Goal: Book appointment/travel/reservation

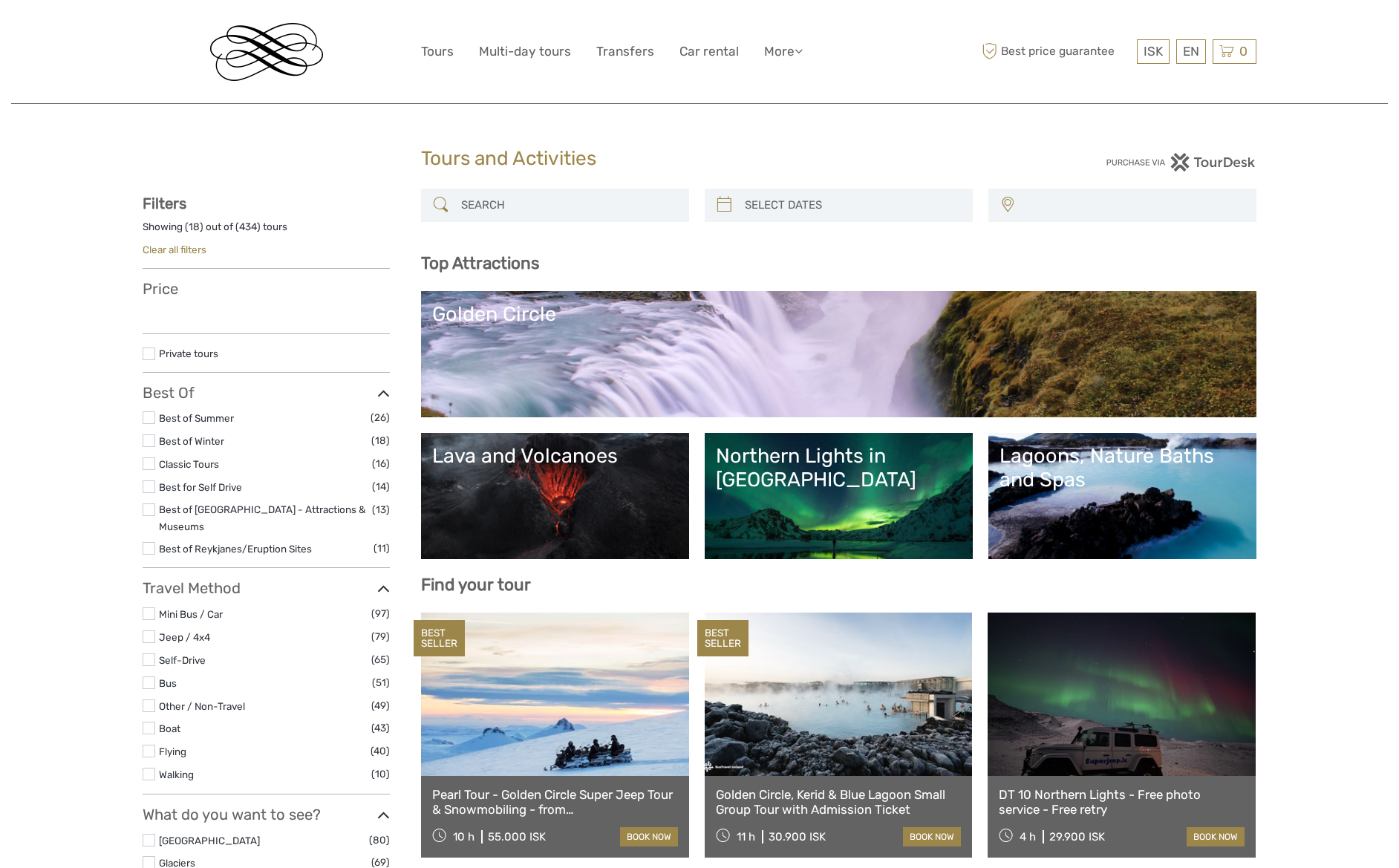
select select
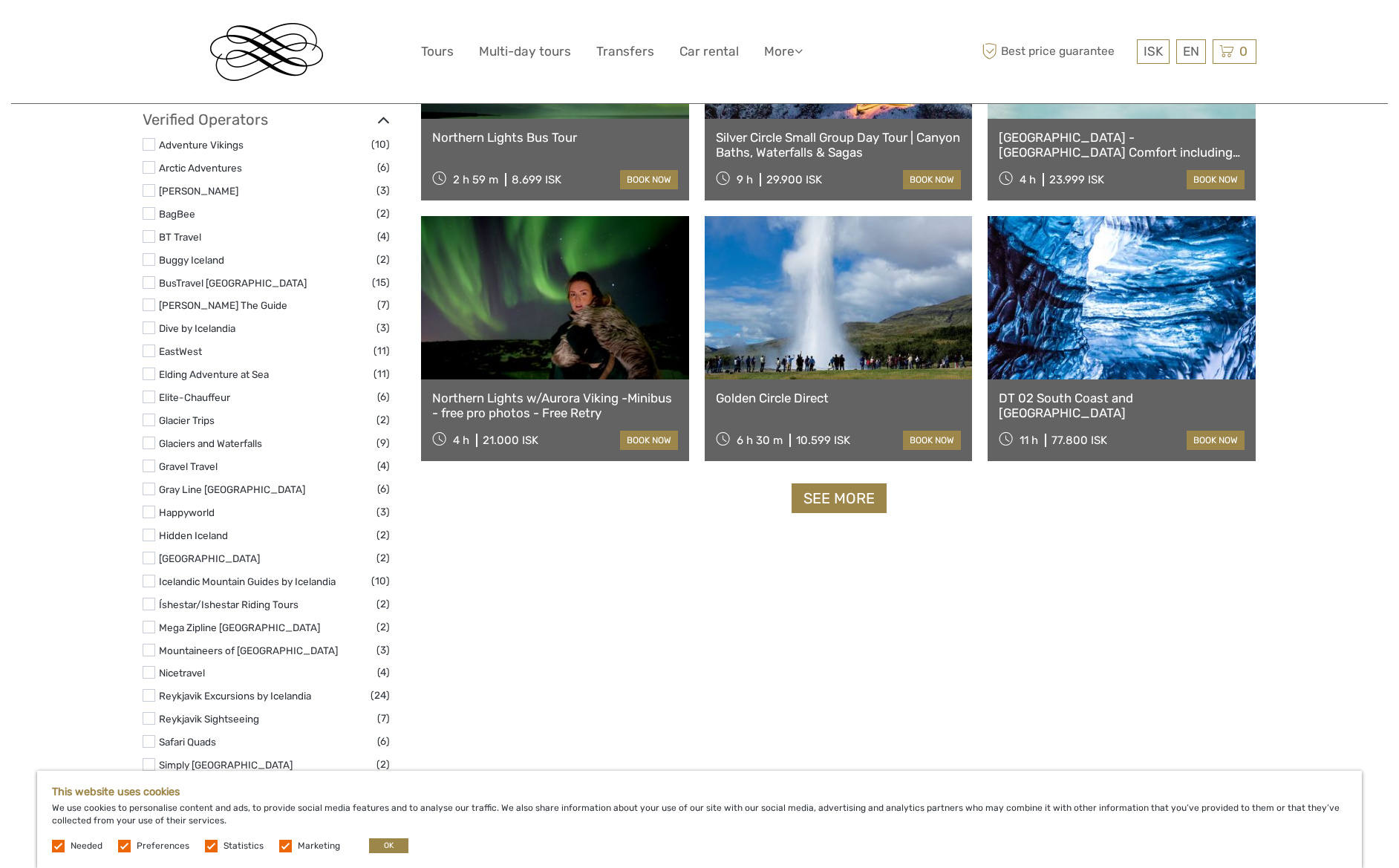
scroll to position [1710, 0]
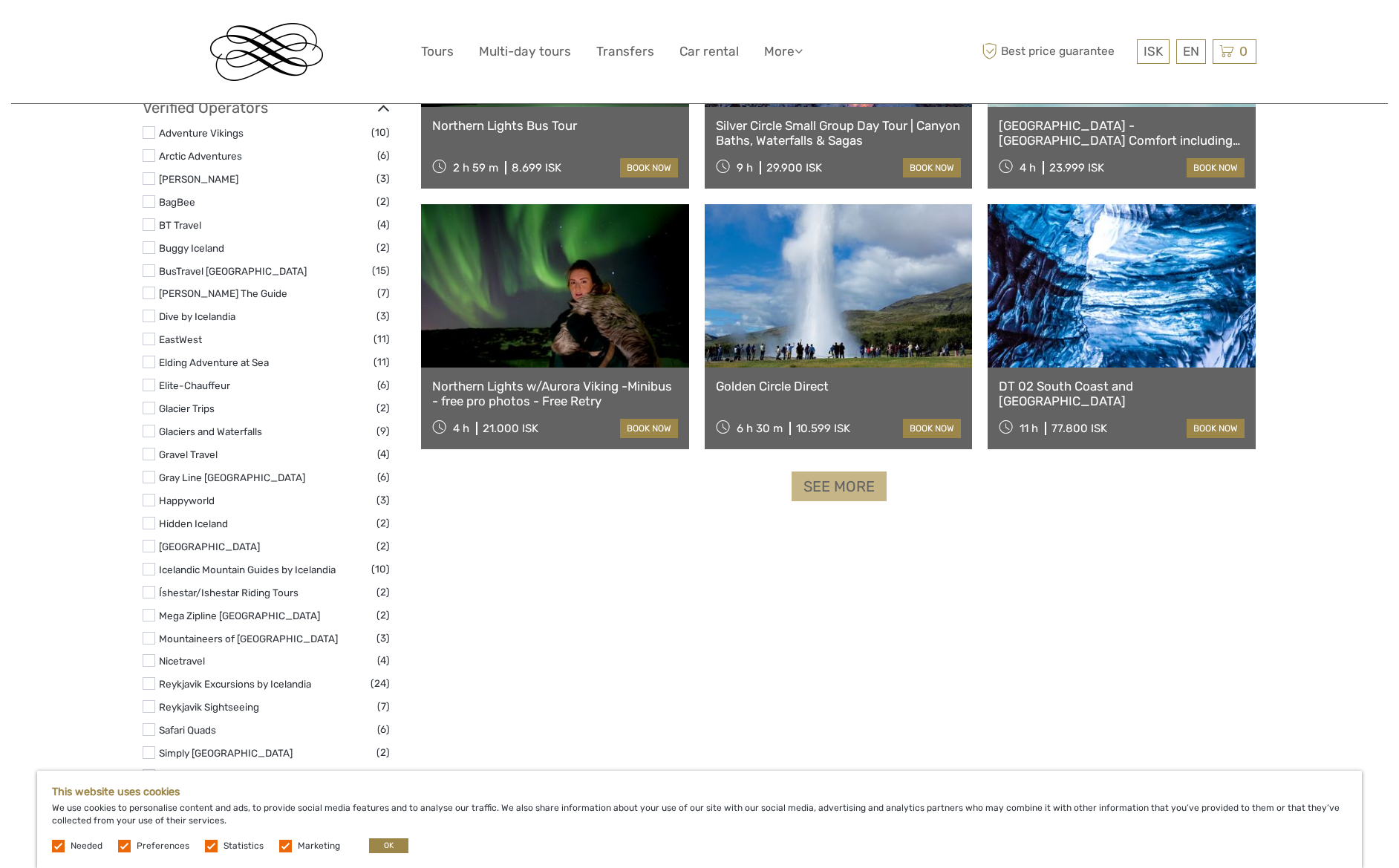
click at [837, 482] on link "See more" at bounding box center [839, 487] width 95 height 30
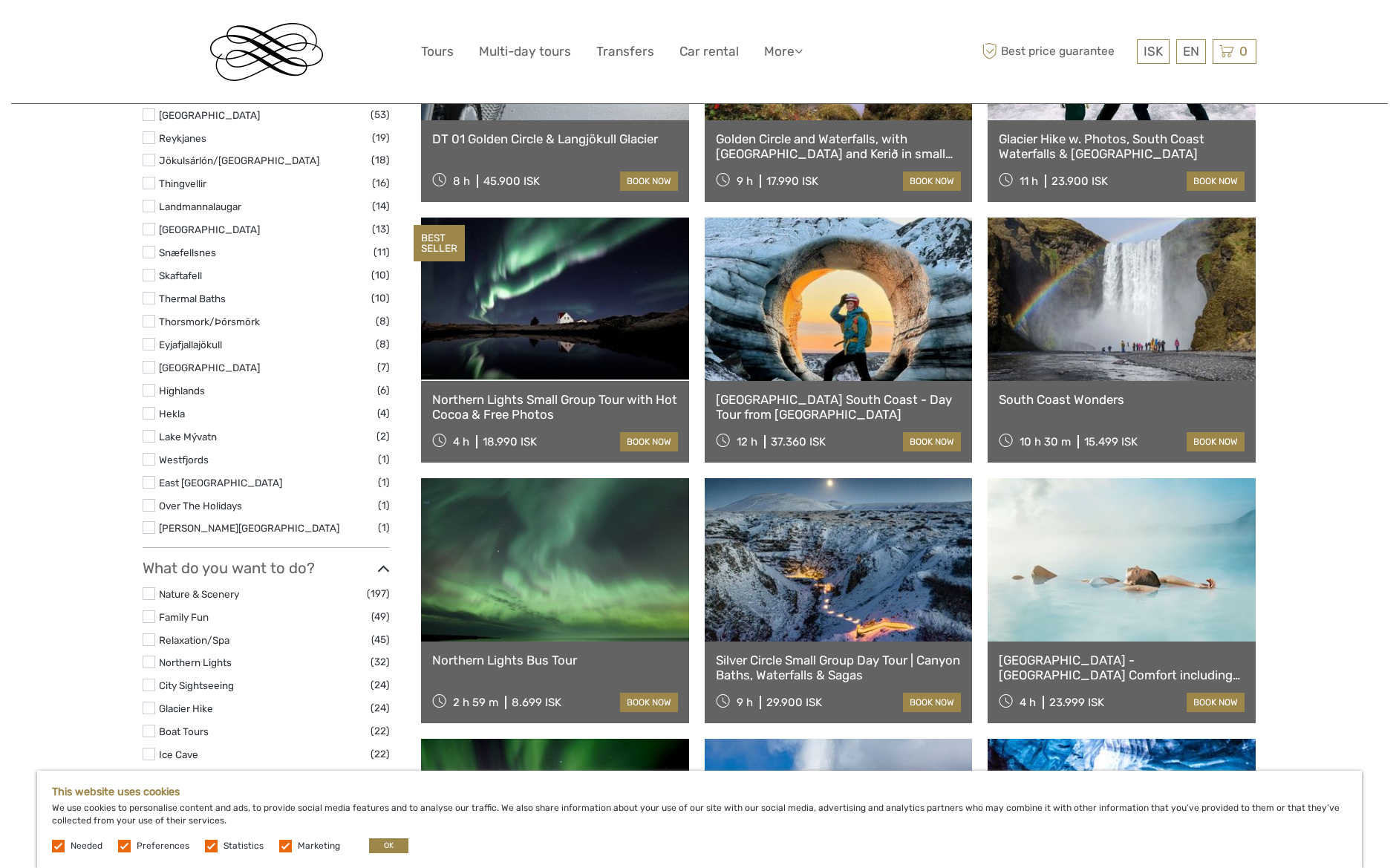
scroll to position [0, 0]
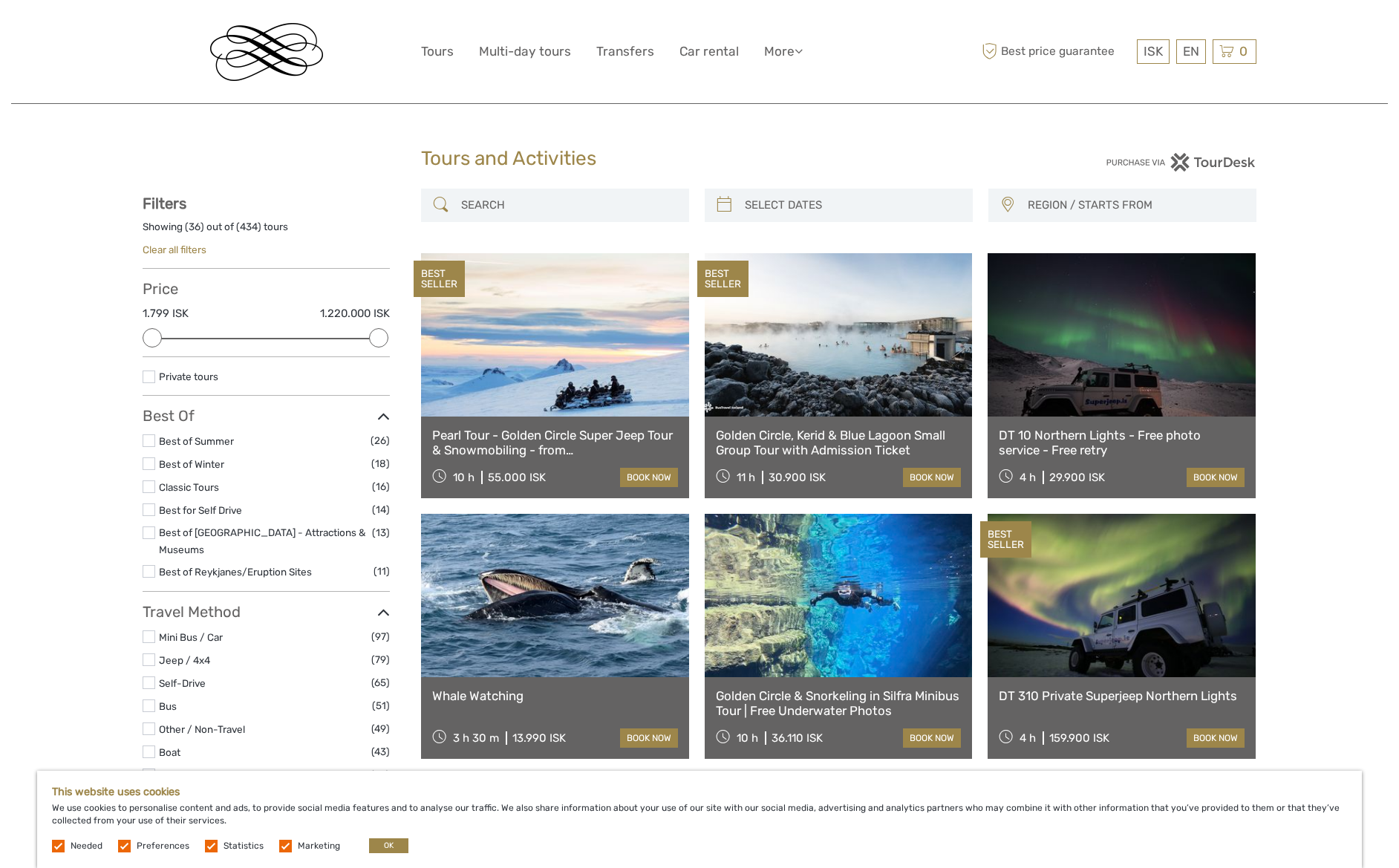
click at [147, 460] on label at bounding box center [148, 464] width 12 height 12
click at [0, 0] on input "checkbox" at bounding box center [0, 0] width 0 height 0
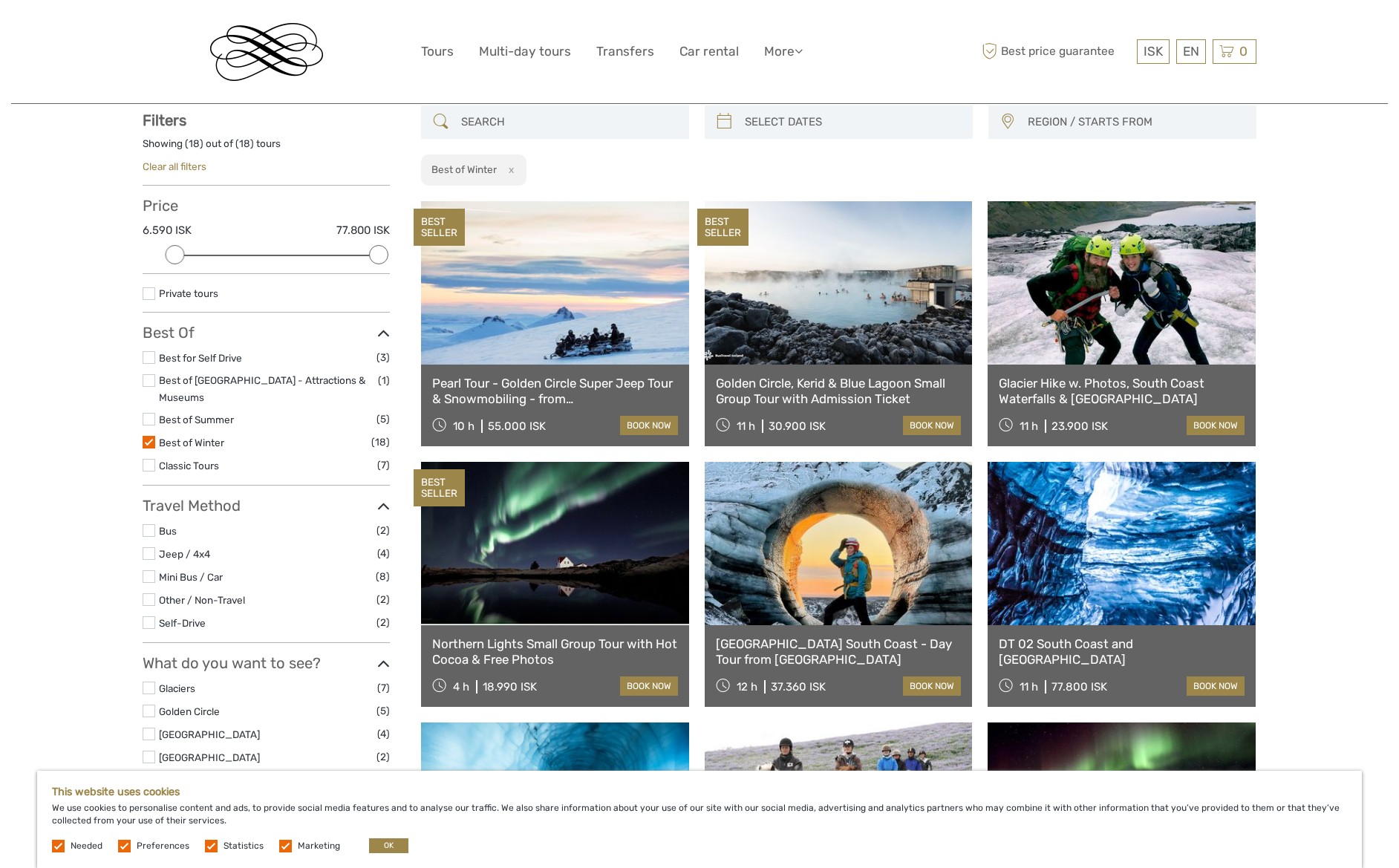
scroll to position [84, 0]
click at [511, 561] on link at bounding box center [555, 542] width 268 height 163
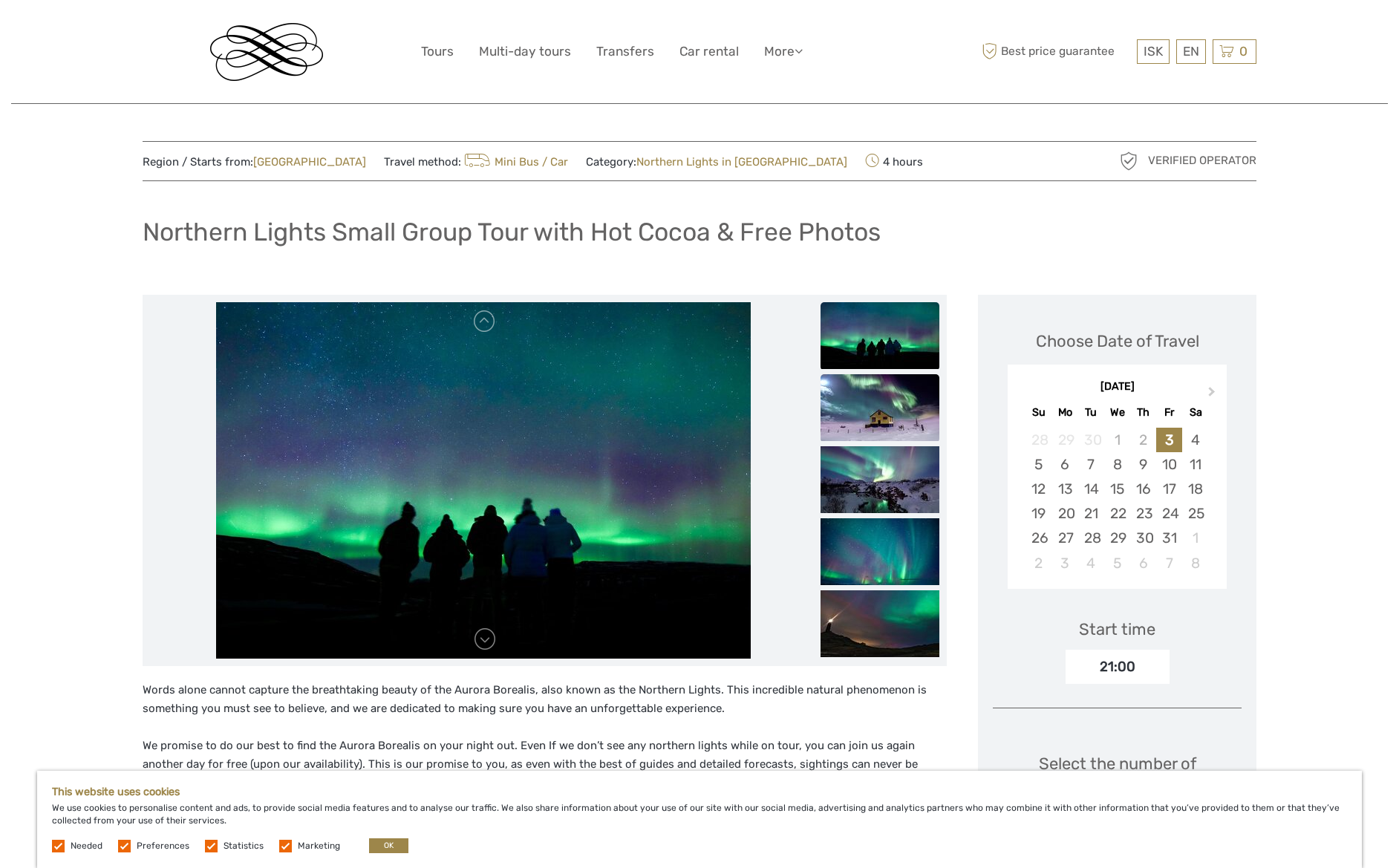
click at [911, 421] on img at bounding box center [880, 408] width 118 height 67
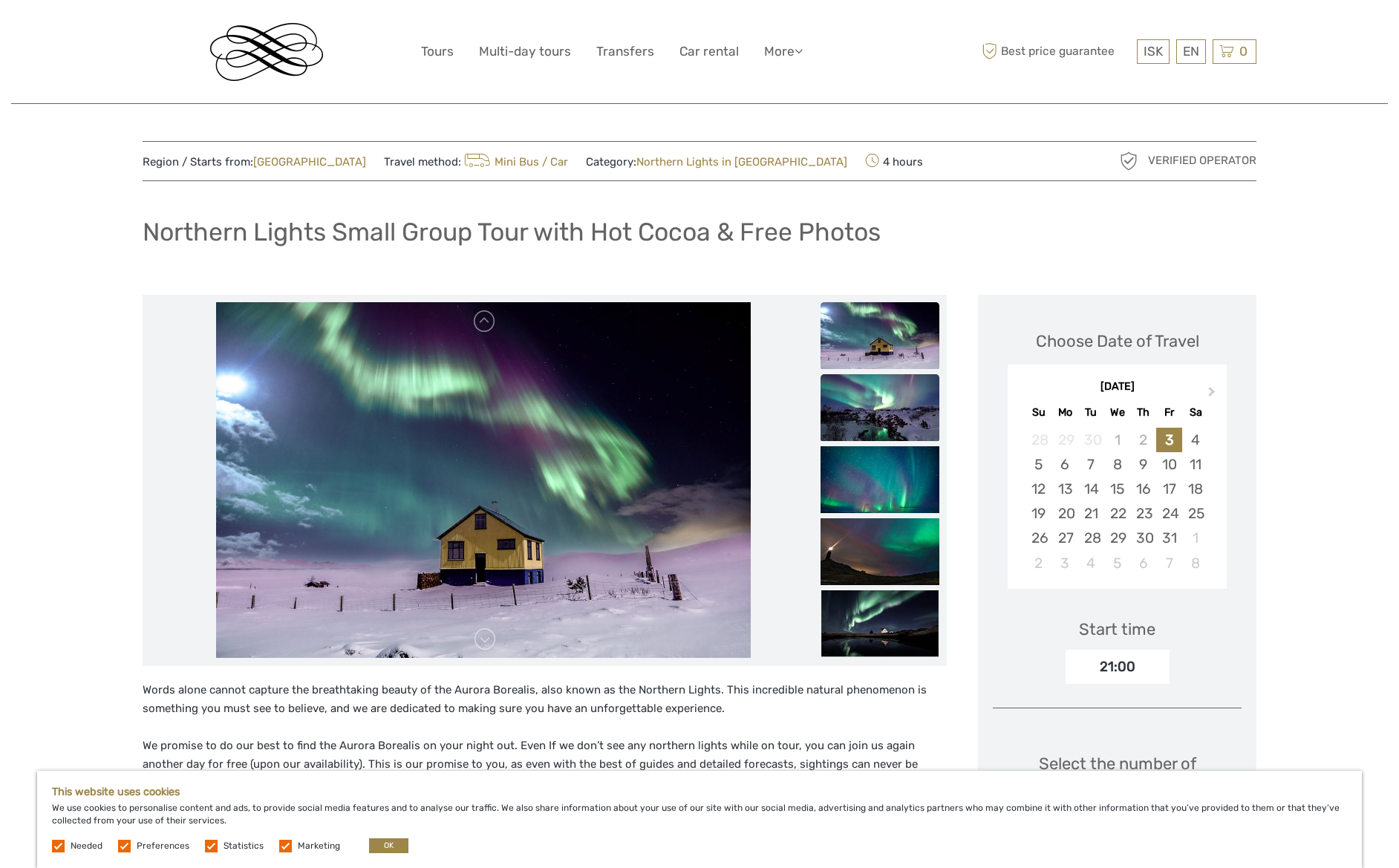
click at [903, 437] on img at bounding box center [880, 408] width 118 height 67
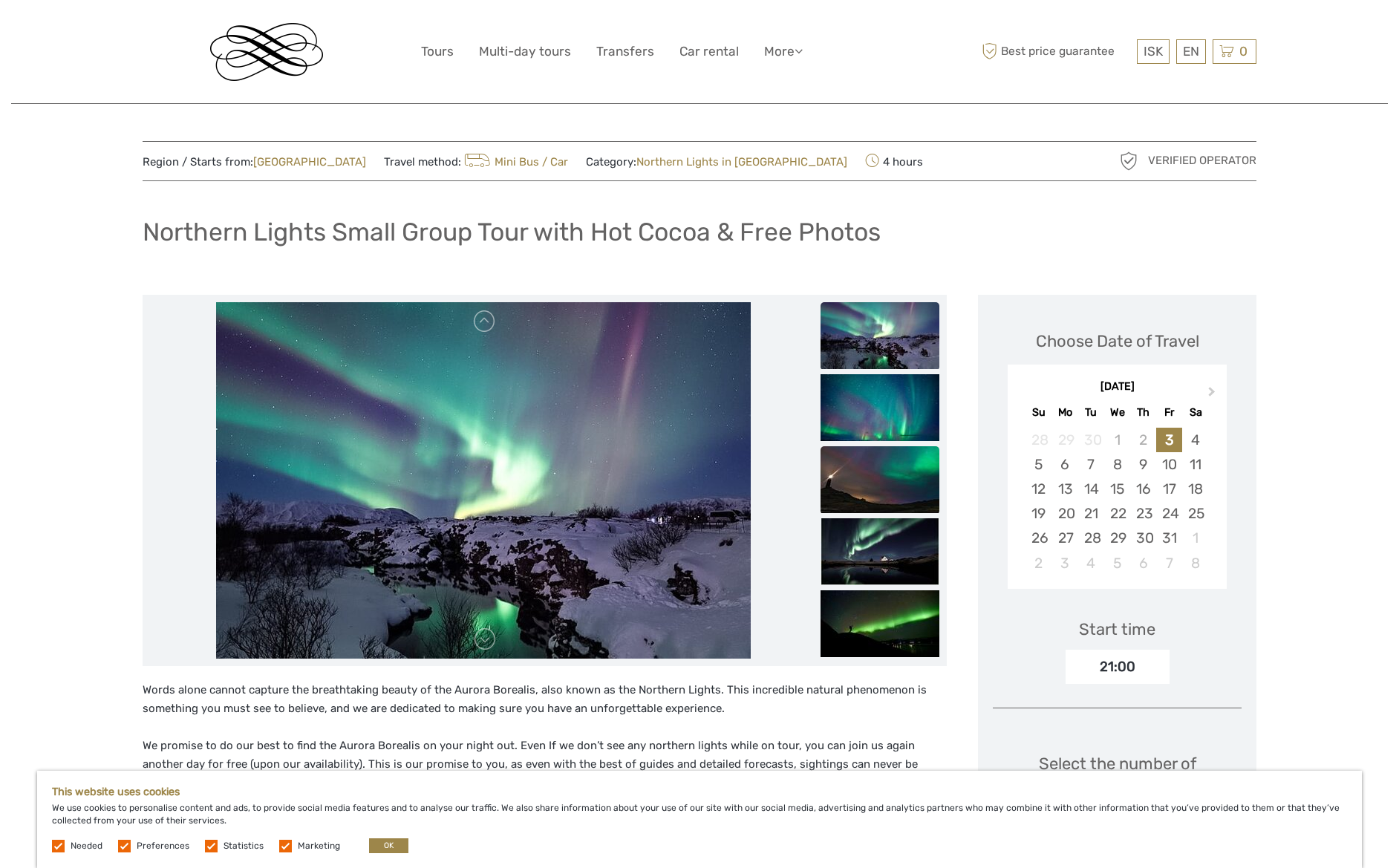
click at [894, 484] on img at bounding box center [880, 479] width 118 height 67
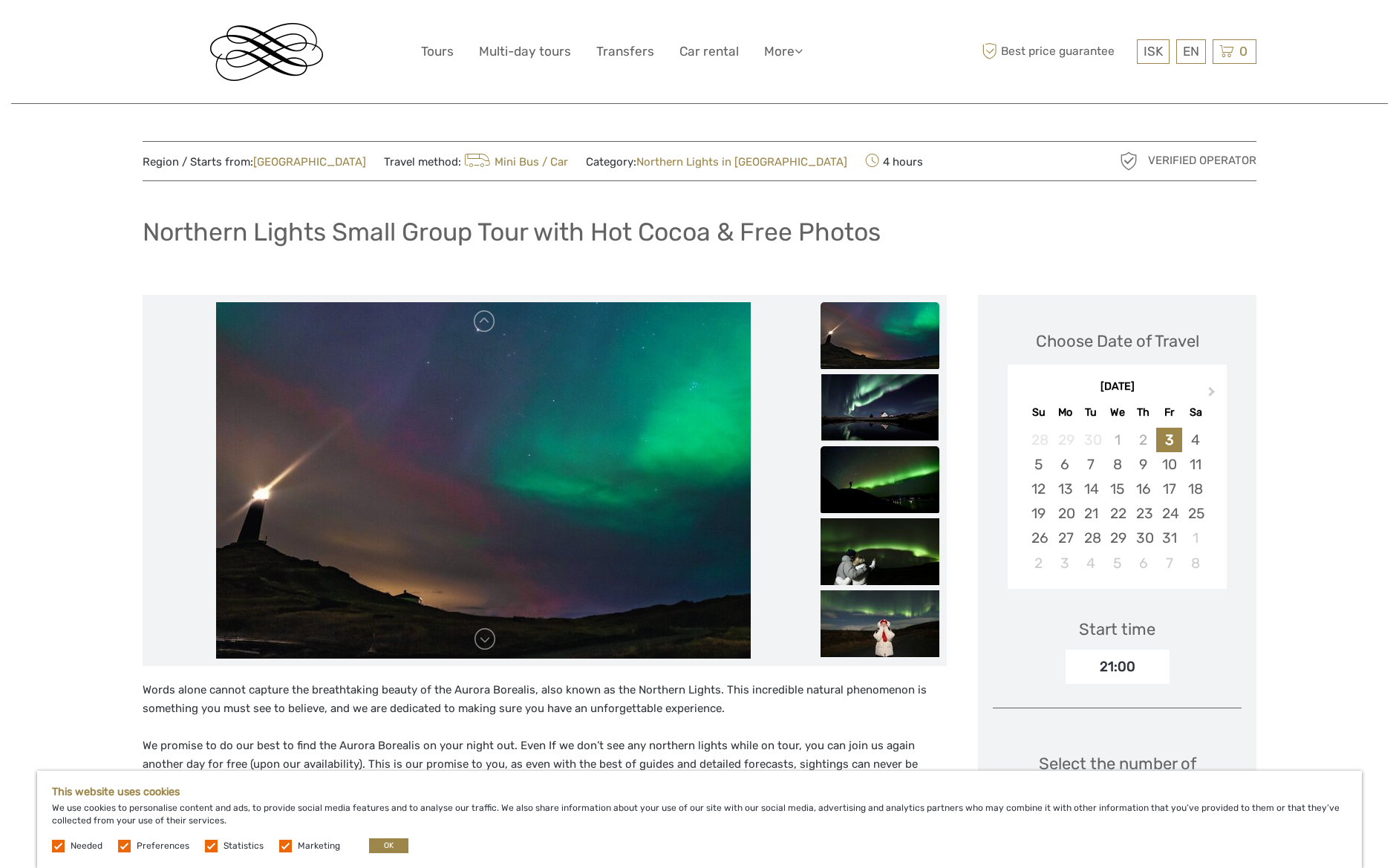
click at [875, 458] on img at bounding box center [880, 479] width 118 height 67
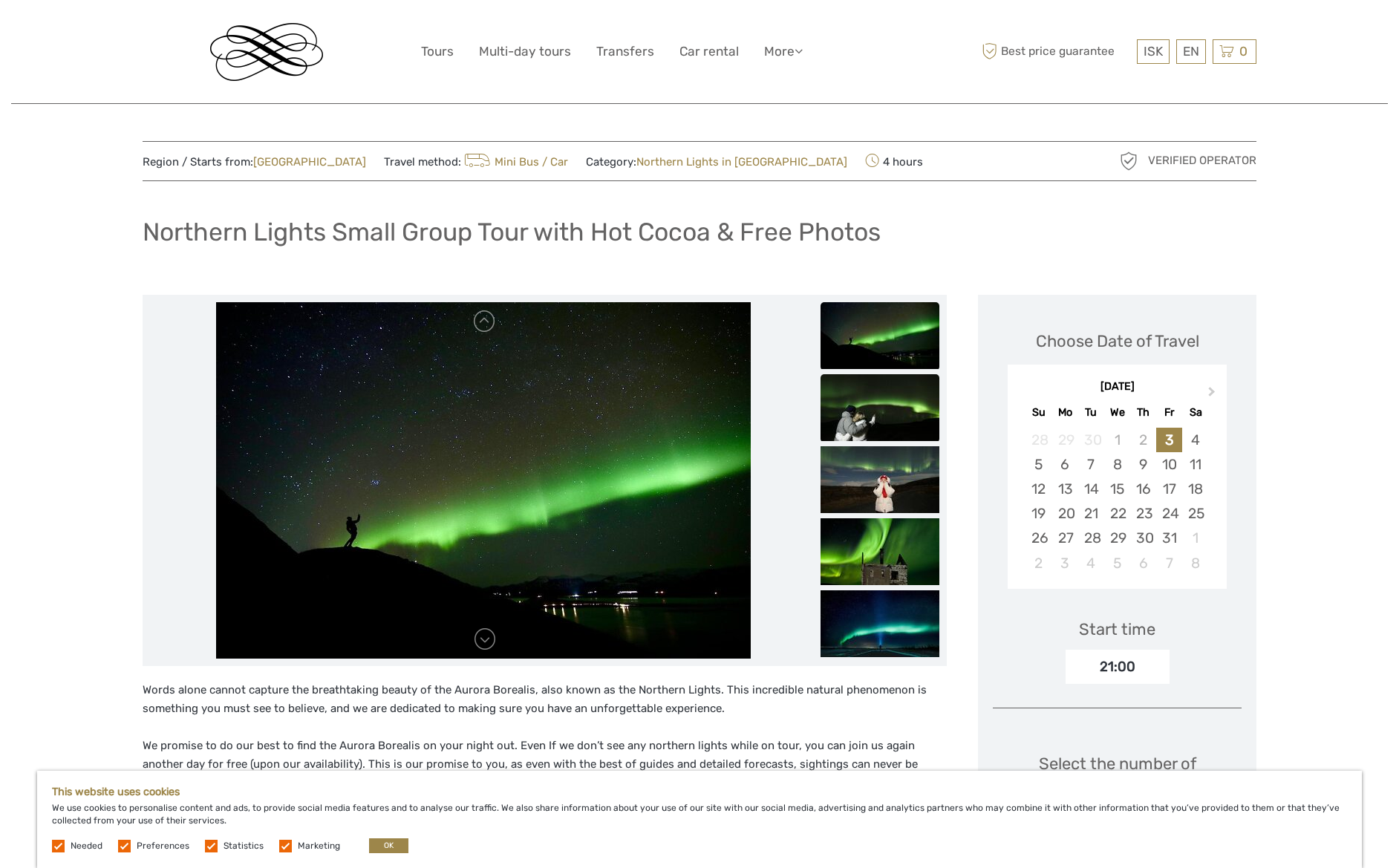
click at [887, 434] on img at bounding box center [880, 408] width 118 height 67
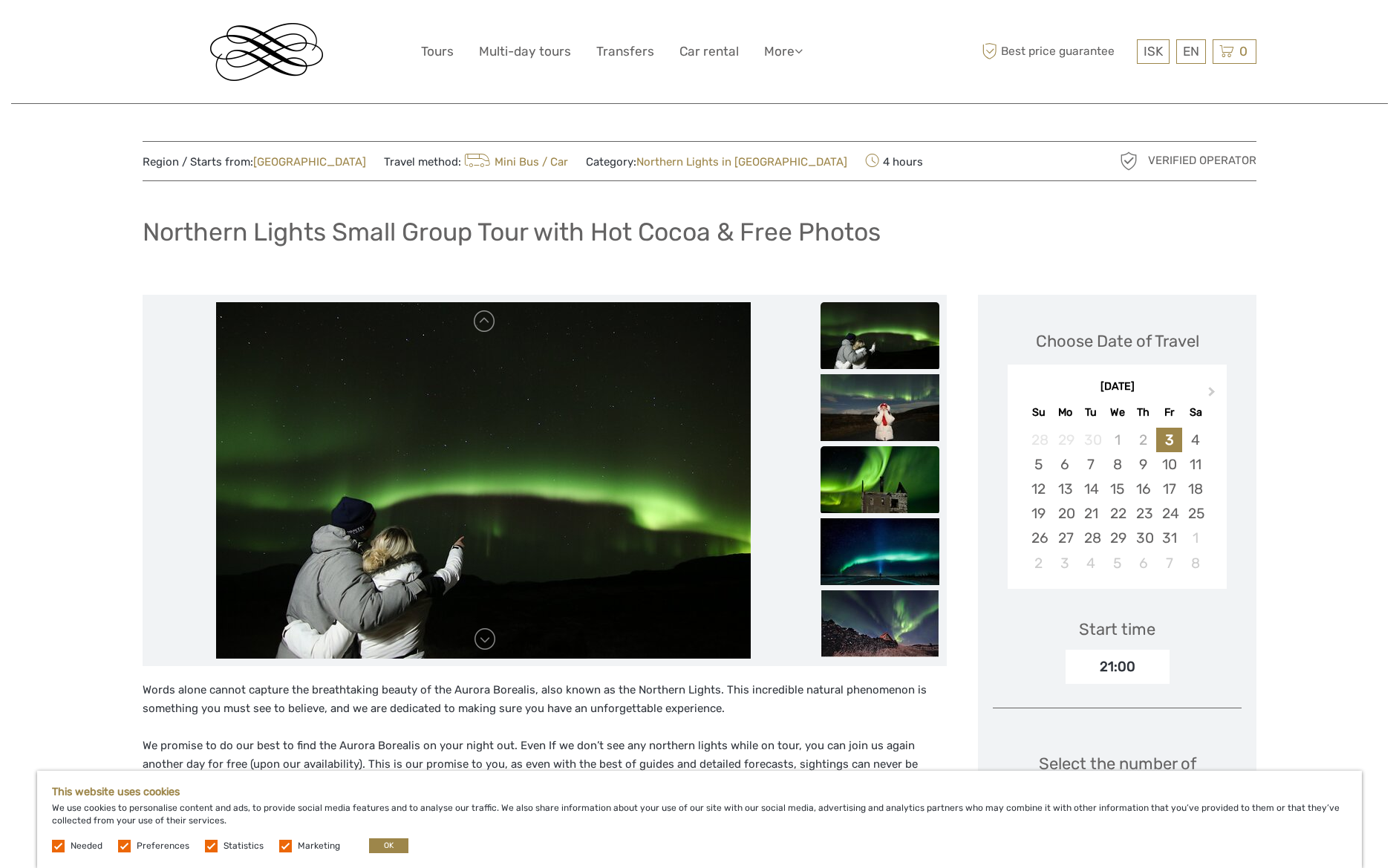
click at [881, 456] on img at bounding box center [880, 479] width 118 height 67
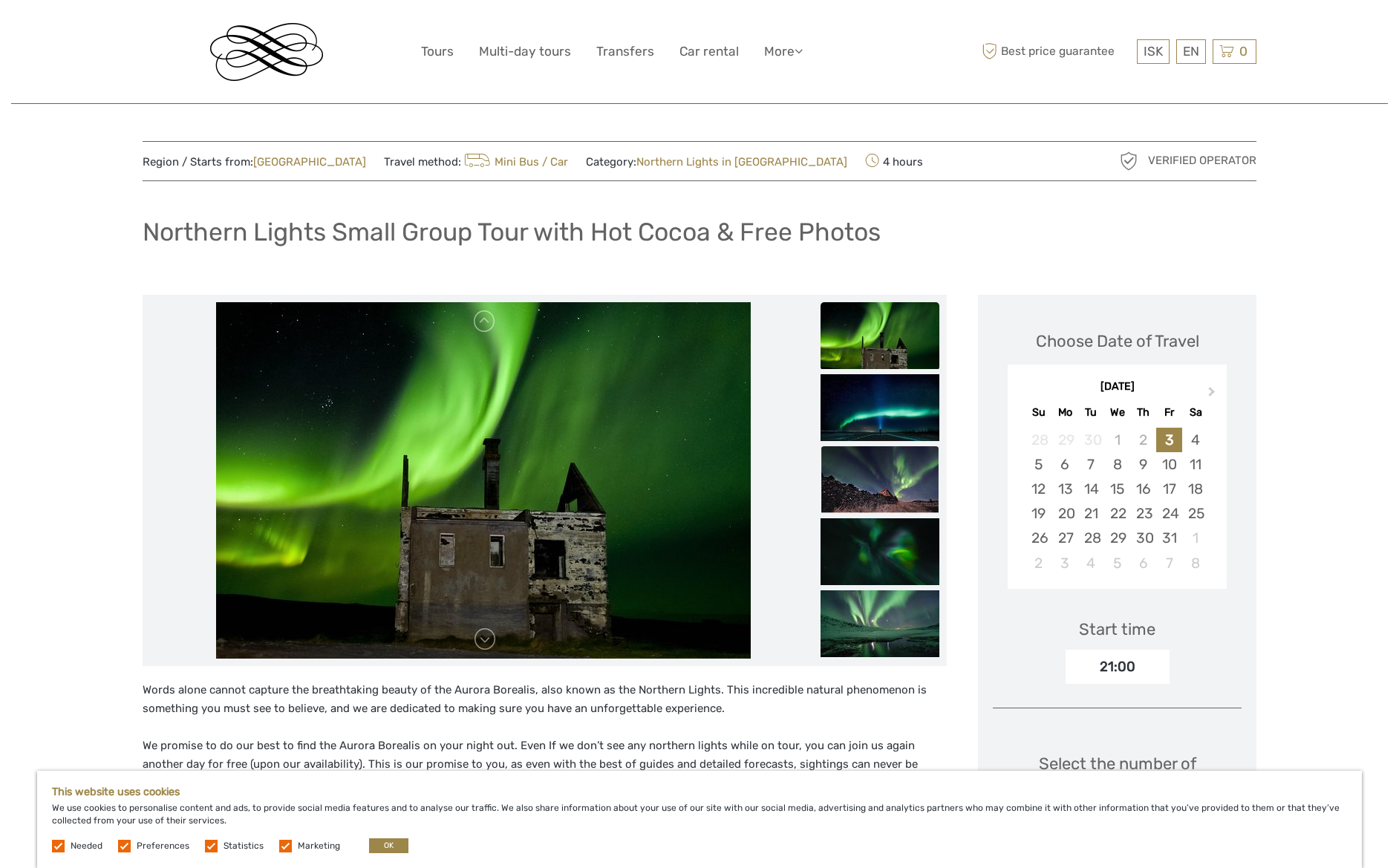
click at [873, 494] on img at bounding box center [880, 479] width 118 height 67
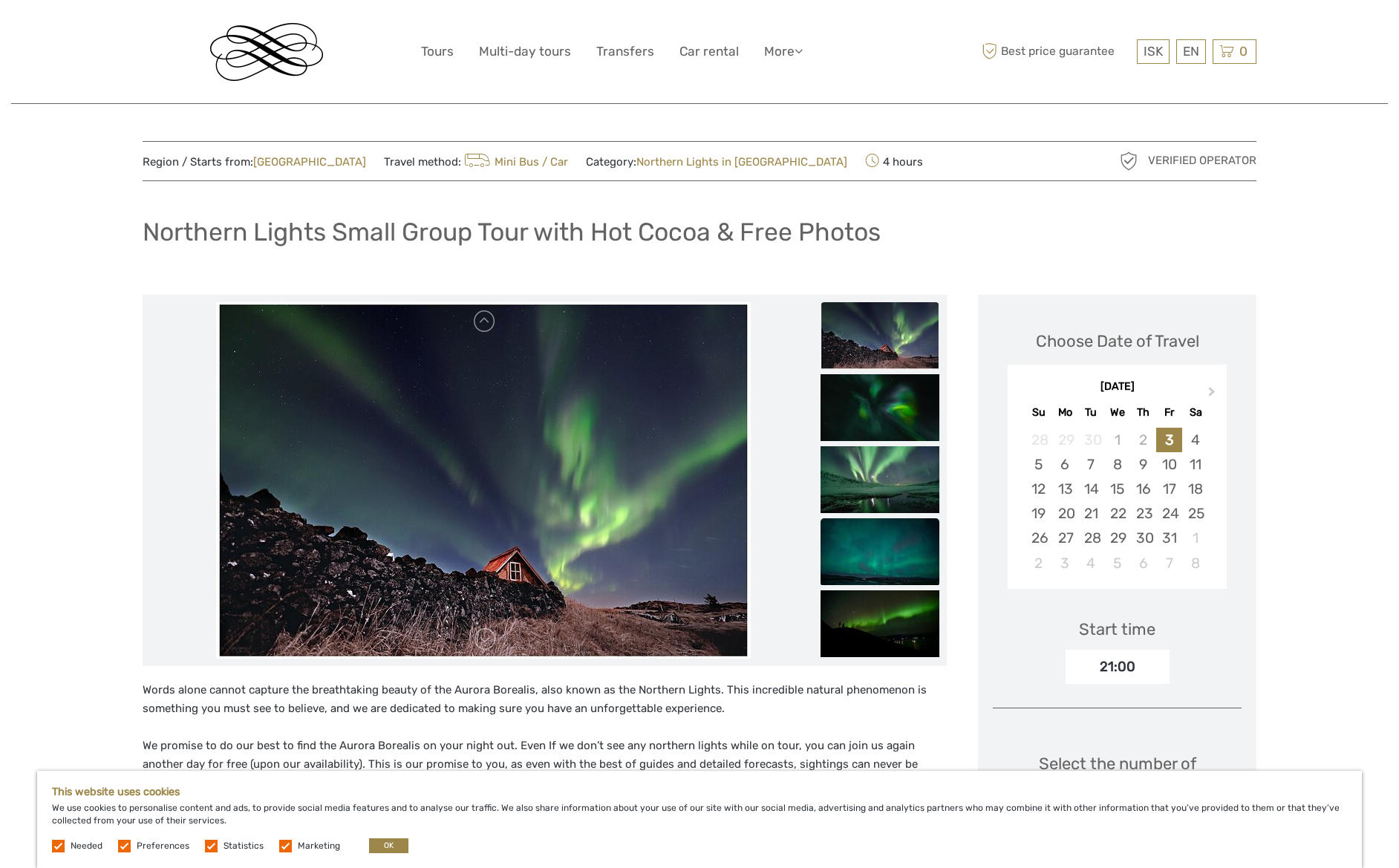
click at [868, 523] on img at bounding box center [880, 552] width 118 height 67
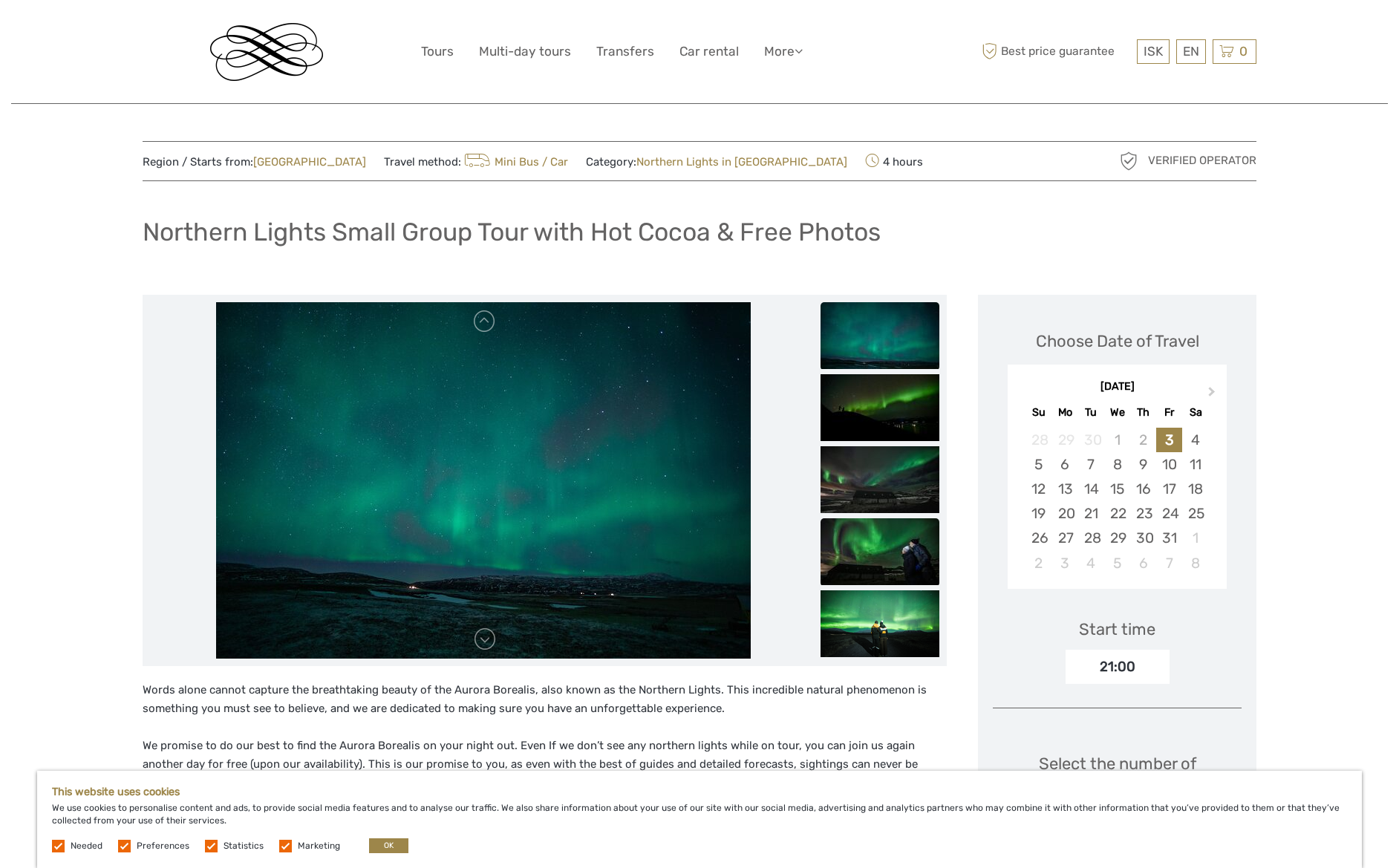
click at [862, 542] on img at bounding box center [880, 552] width 118 height 67
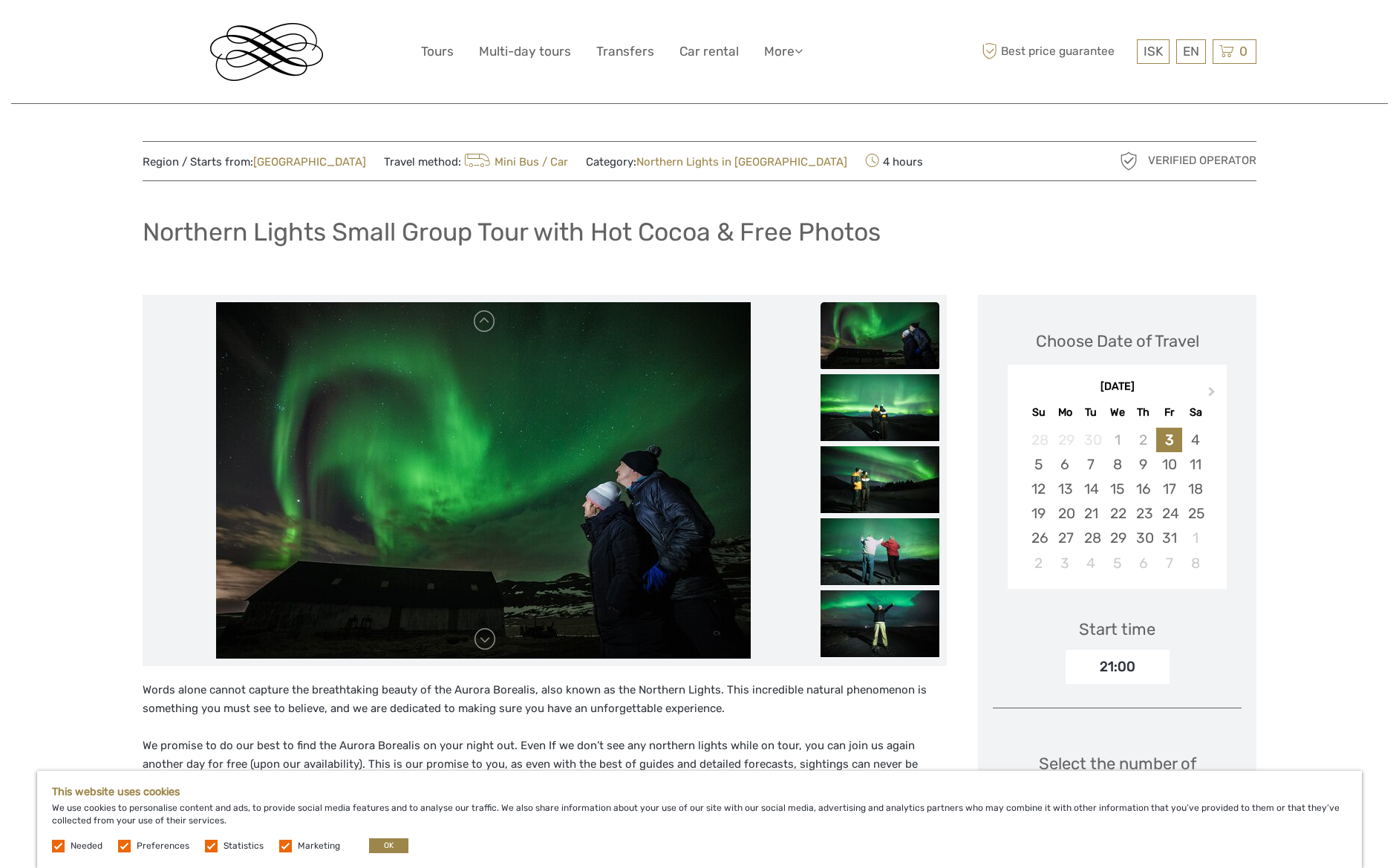
click at [231, 40] on img at bounding box center [267, 52] width 113 height 58
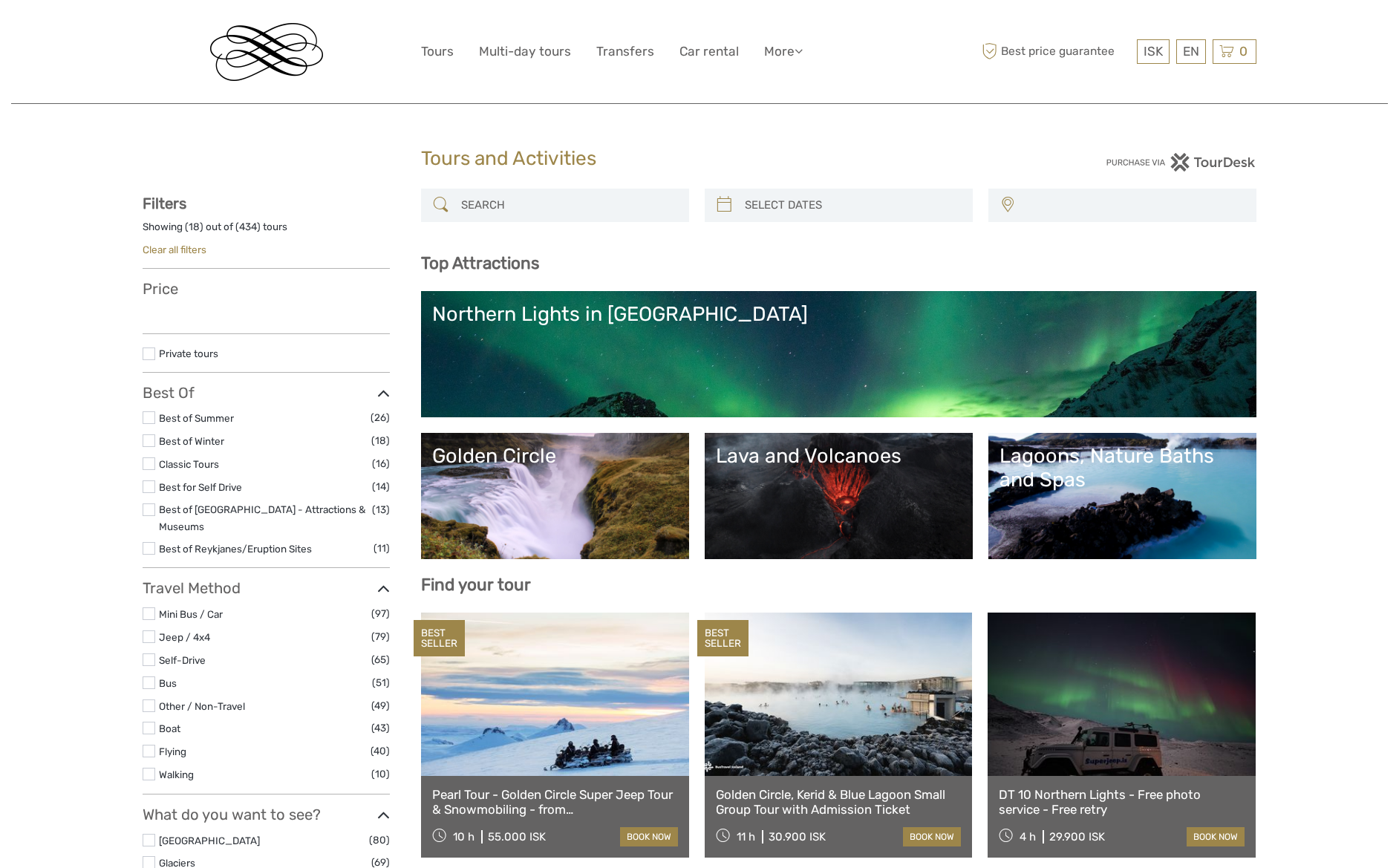
select select
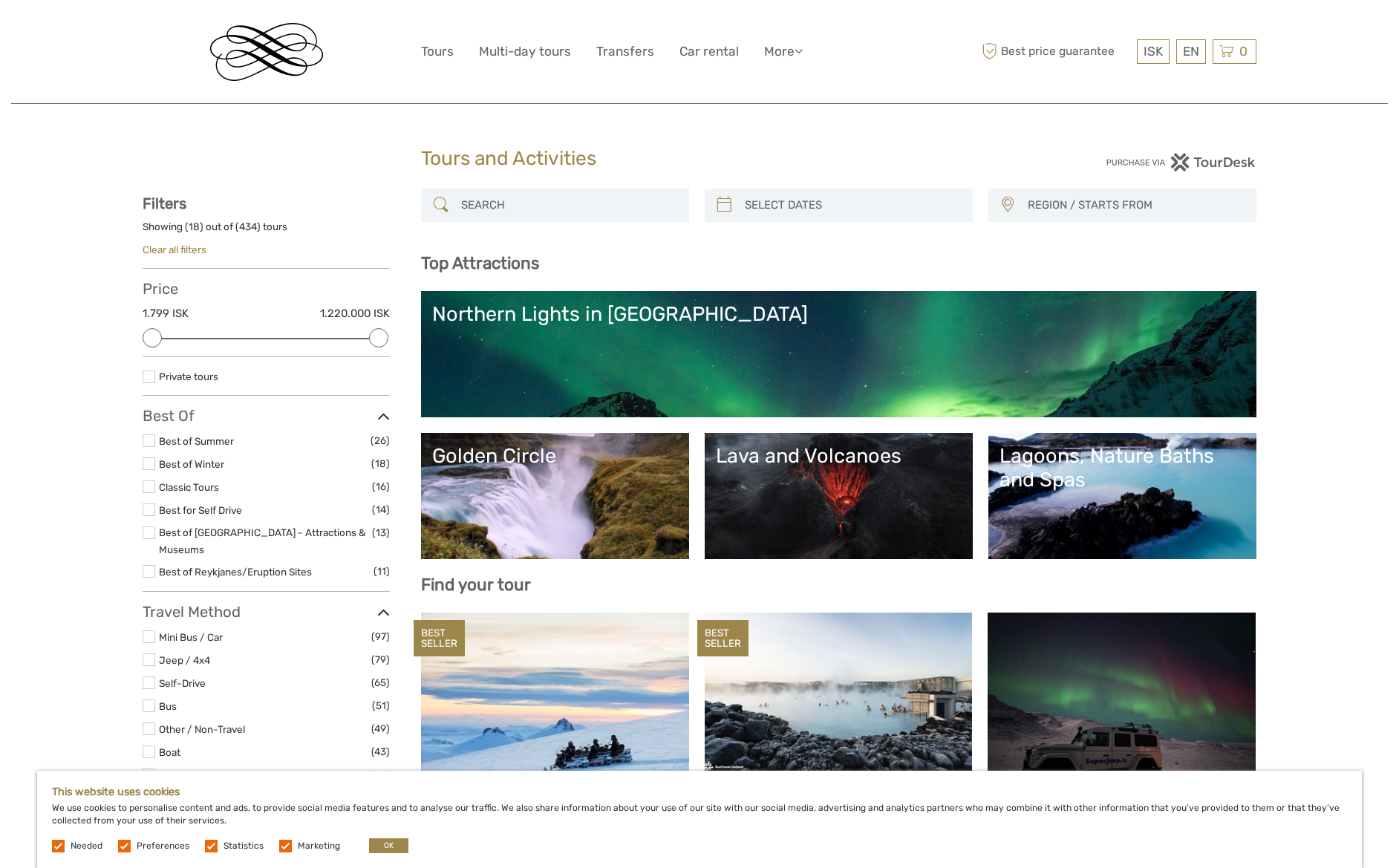
click at [279, 67] on img at bounding box center [267, 52] width 113 height 58
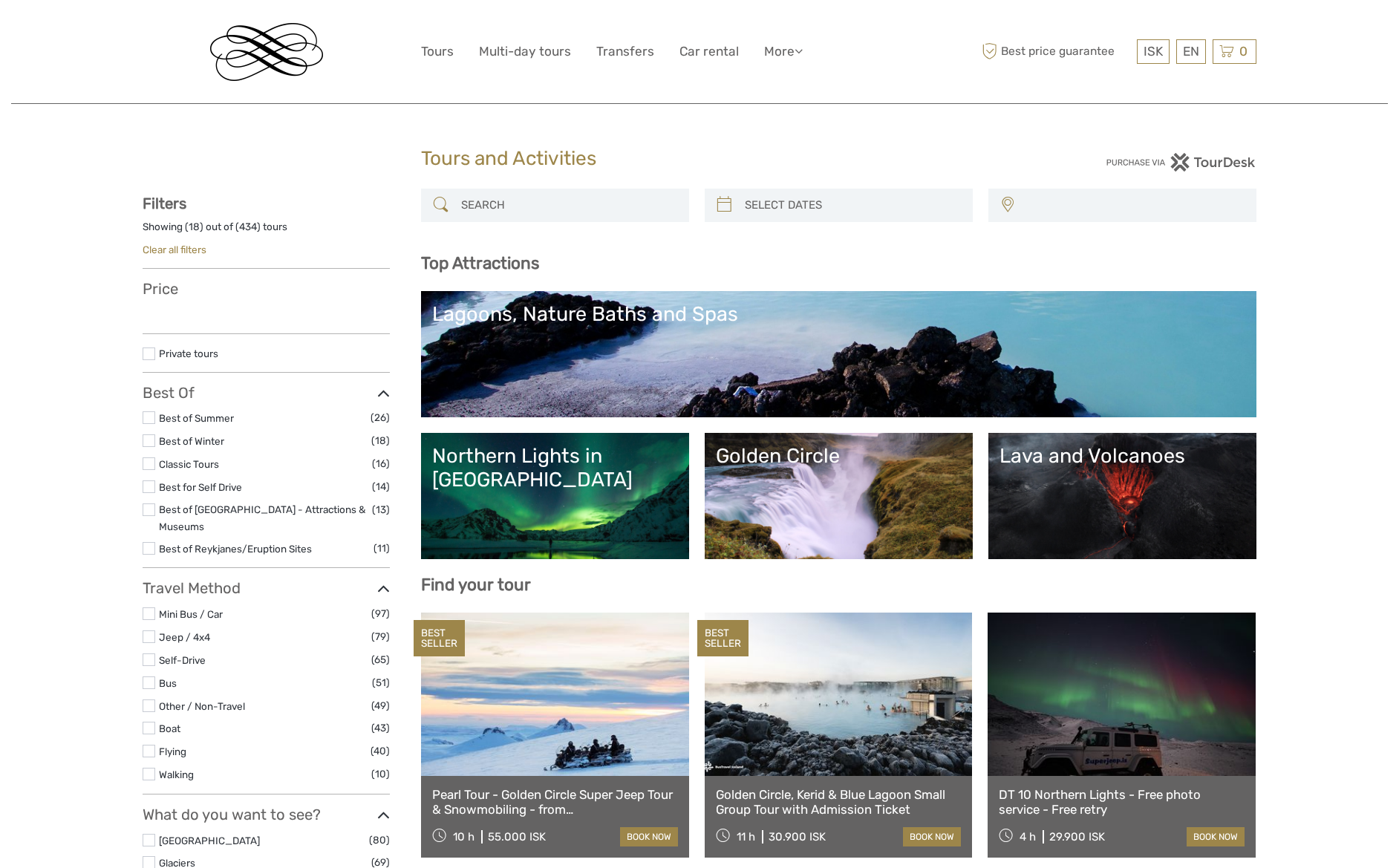
select select
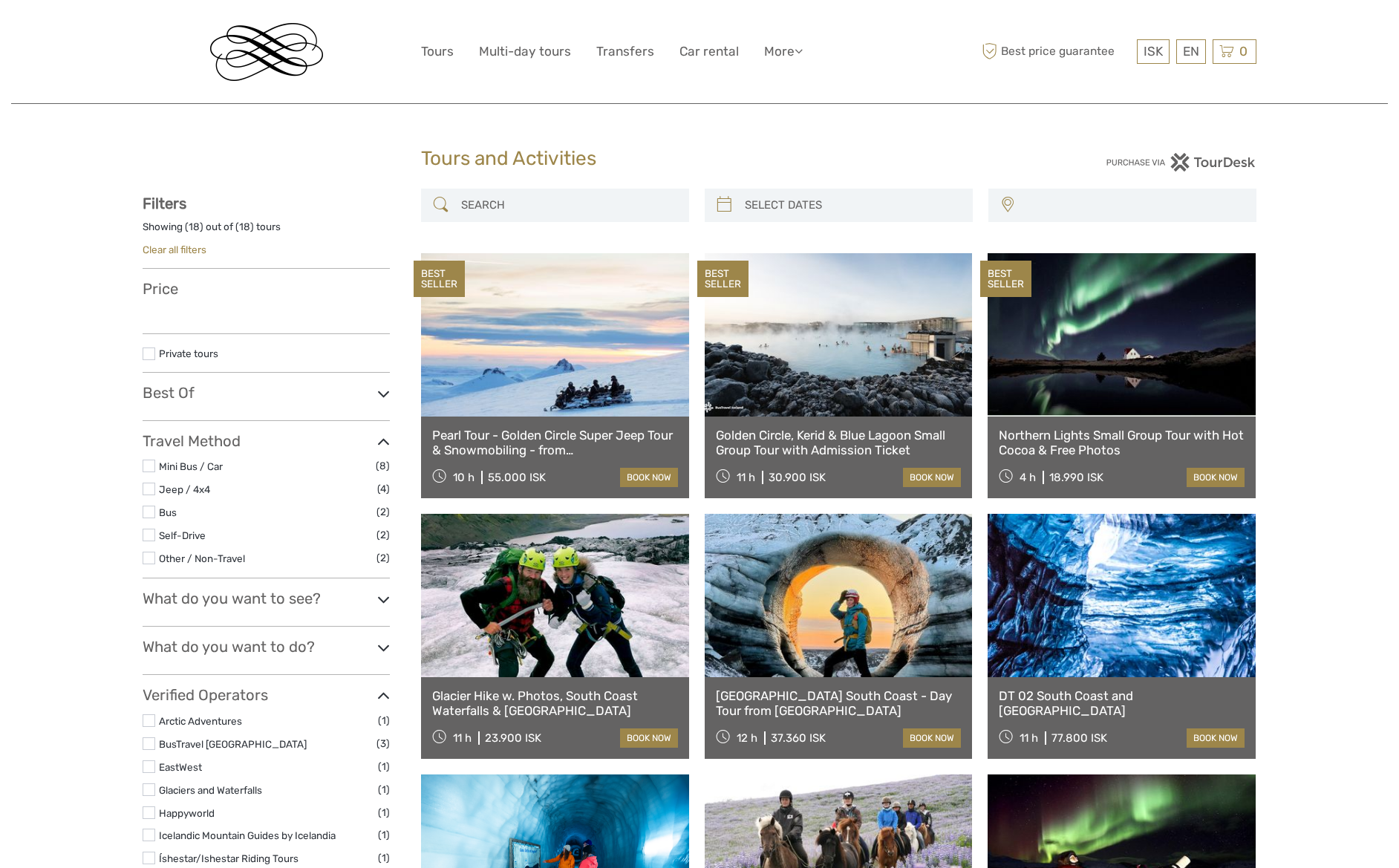
select select
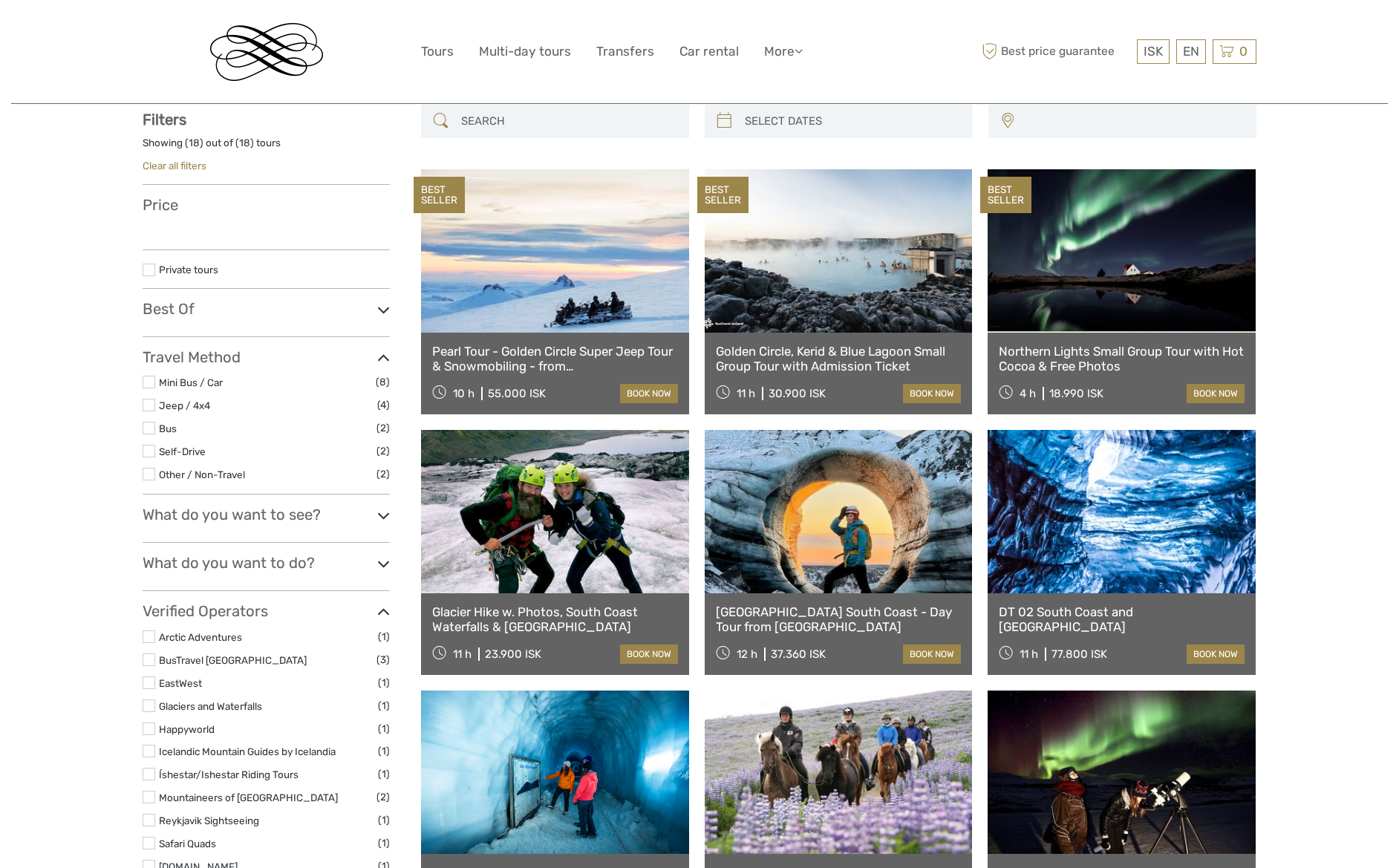
select select
